Goal: Information Seeking & Learning: Learn about a topic

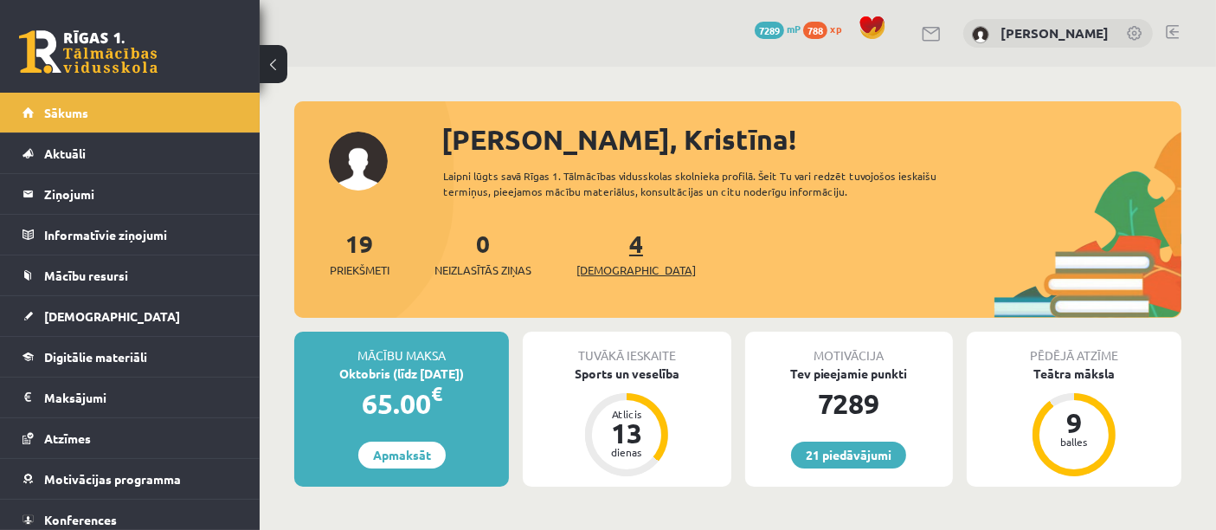
click at [601, 262] on span "[DEMOGRAPHIC_DATA]" at bounding box center [635, 269] width 119 height 17
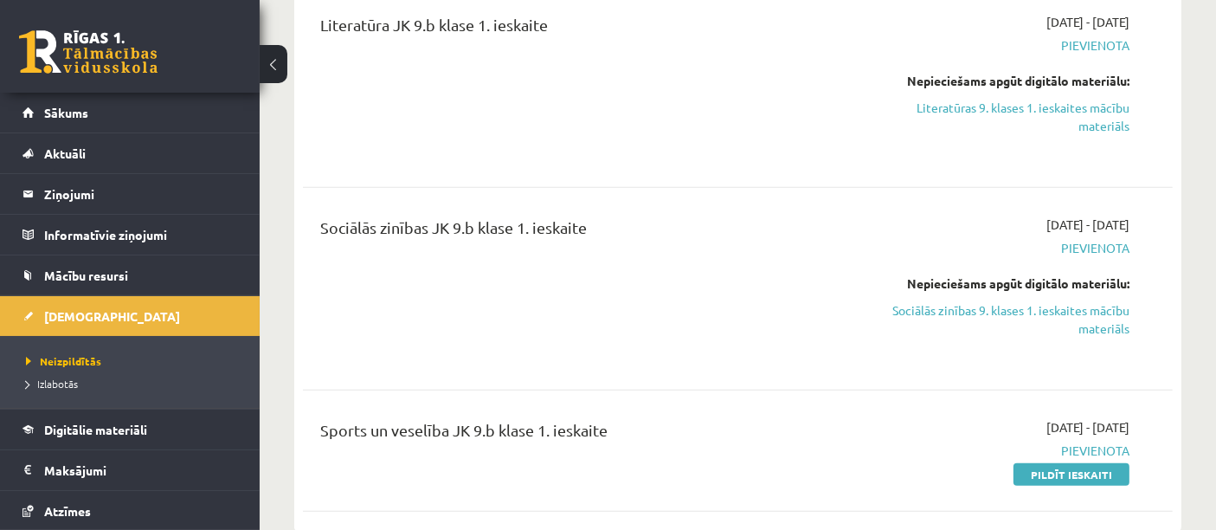
scroll to position [787, 0]
click at [1058, 319] on link "Sociālās zinības 9. klases 1. ieskaites mācību materiāls" at bounding box center [1003, 320] width 253 height 36
